Goal: Find specific page/section: Find specific page/section

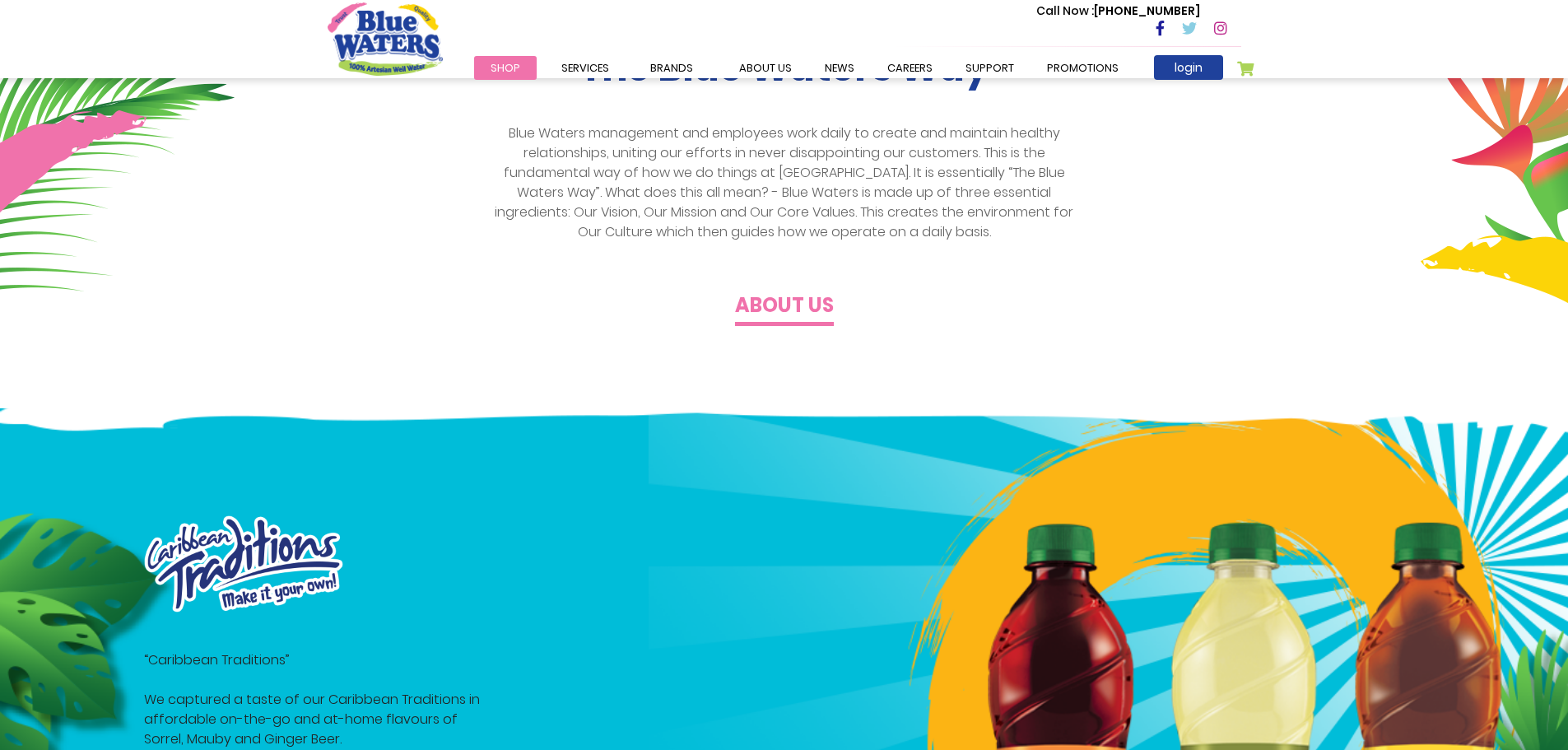
scroll to position [494, 0]
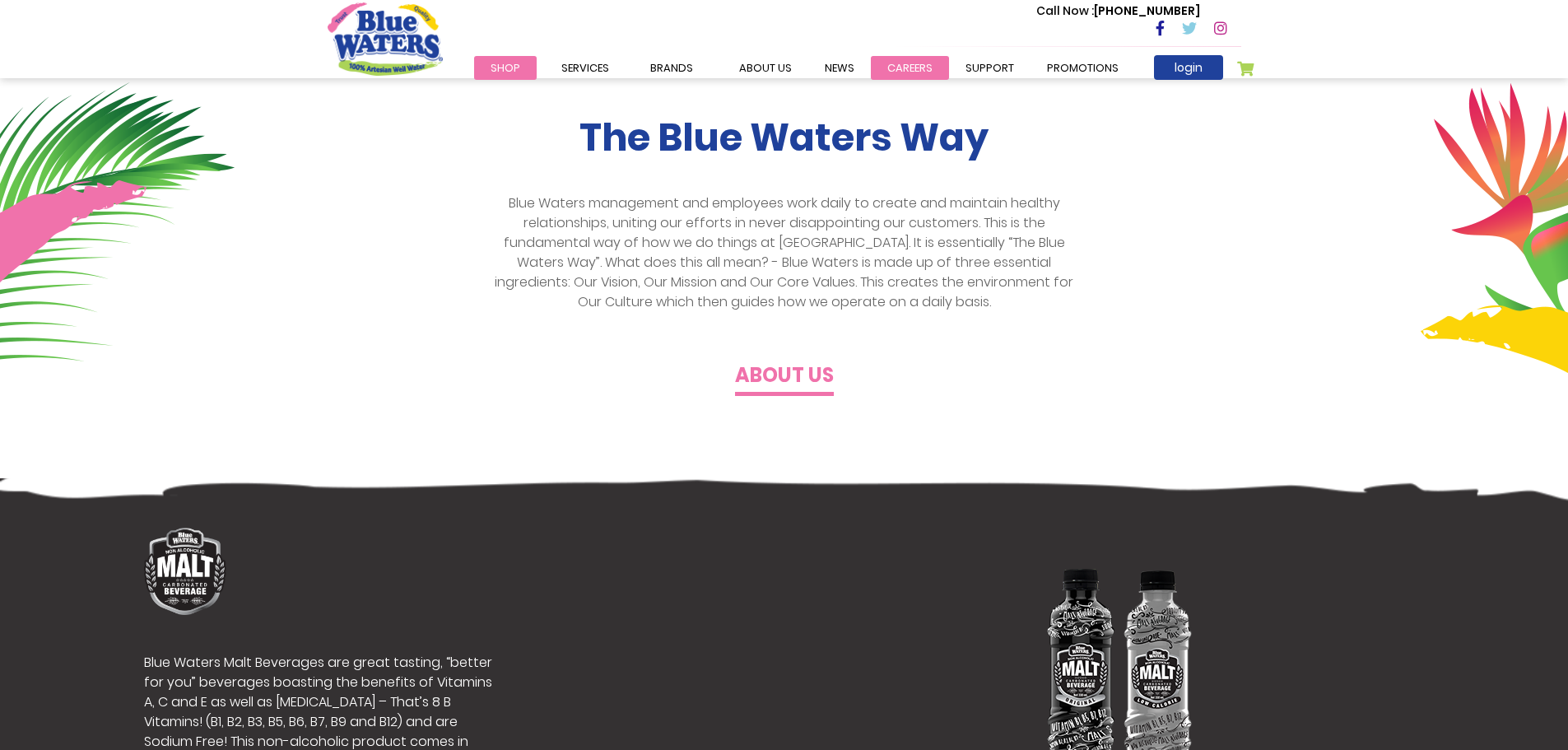
click at [898, 71] on link "careers" at bounding box center [909, 68] width 78 height 24
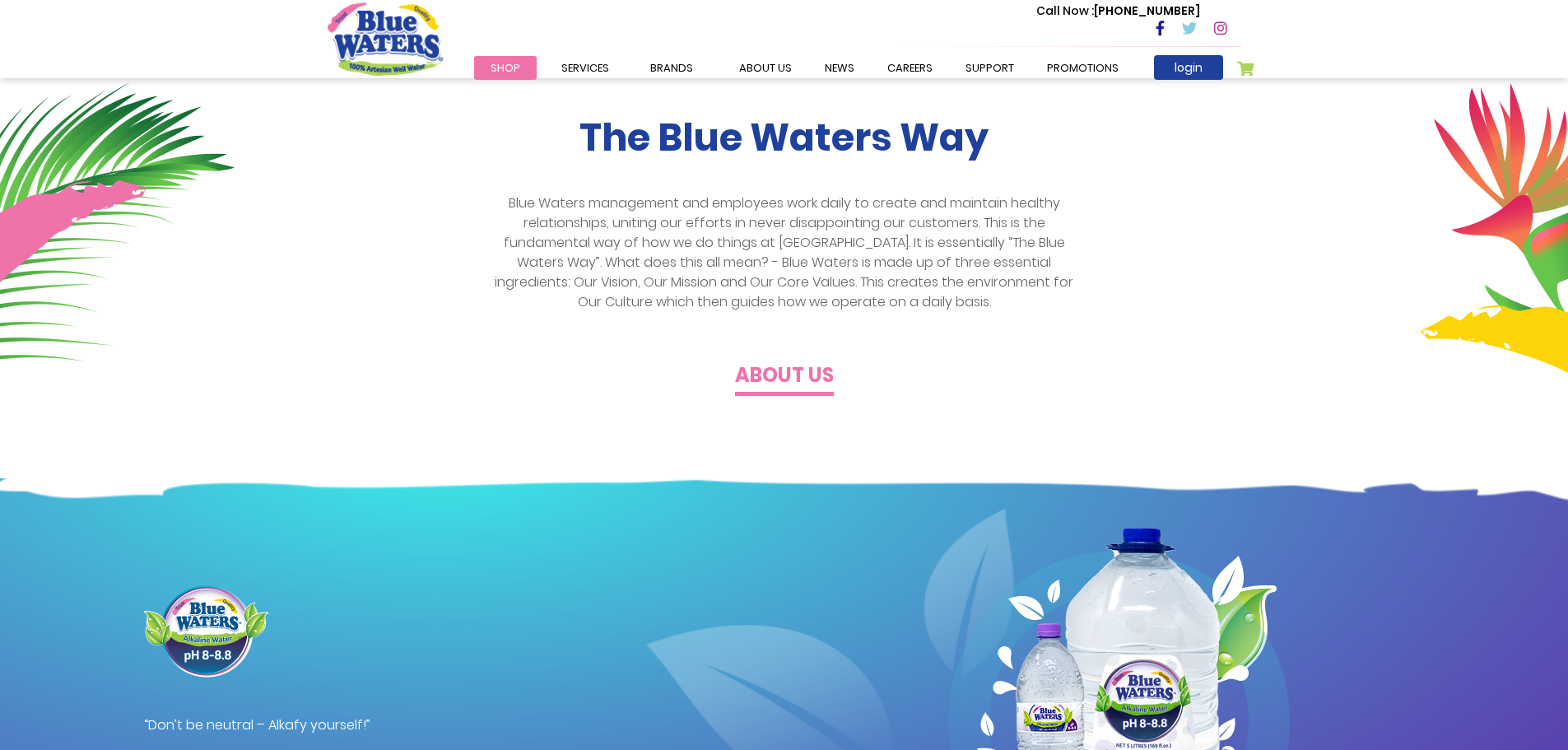
scroll to position [494, 0]
